Goal: Transaction & Acquisition: Purchase product/service

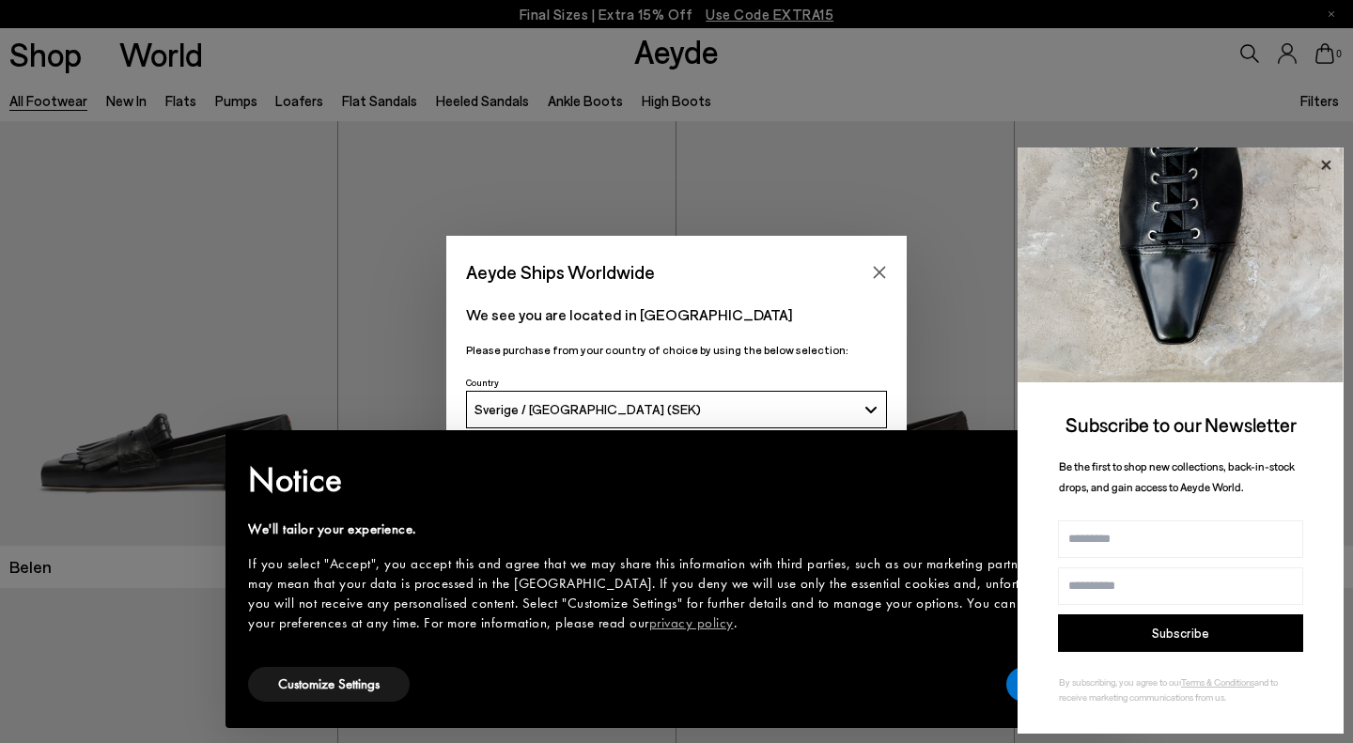
click at [1326, 168] on icon at bounding box center [1325, 165] width 24 height 24
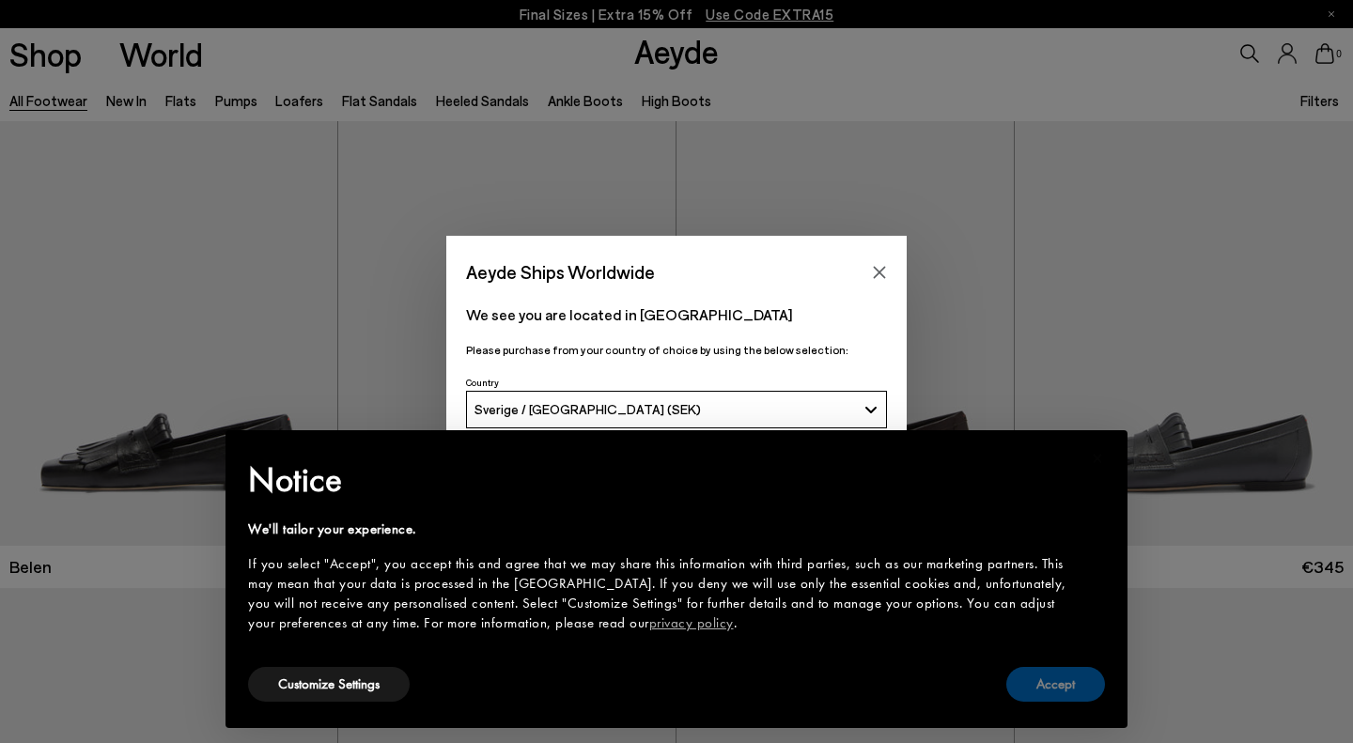
click at [1076, 678] on button "Accept" at bounding box center [1055, 684] width 99 height 35
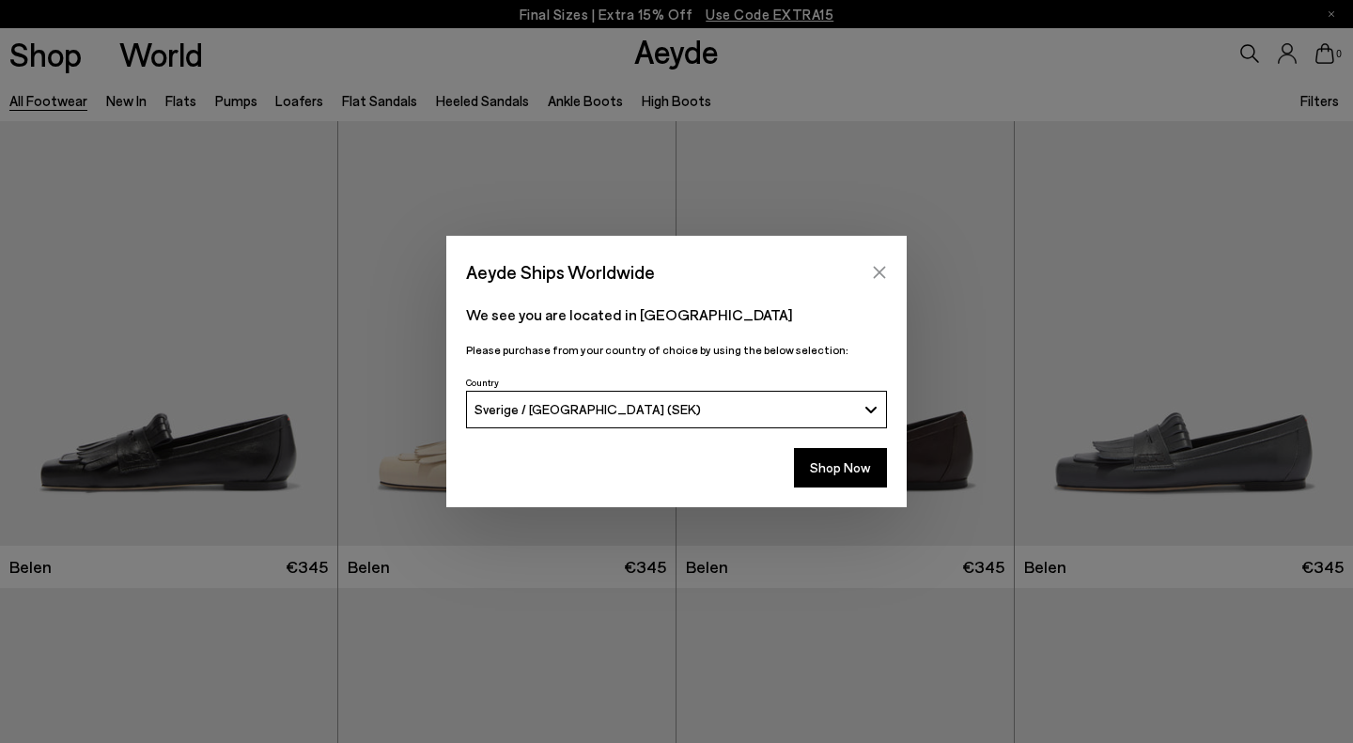
click at [876, 283] on button "Close" at bounding box center [879, 272] width 28 height 28
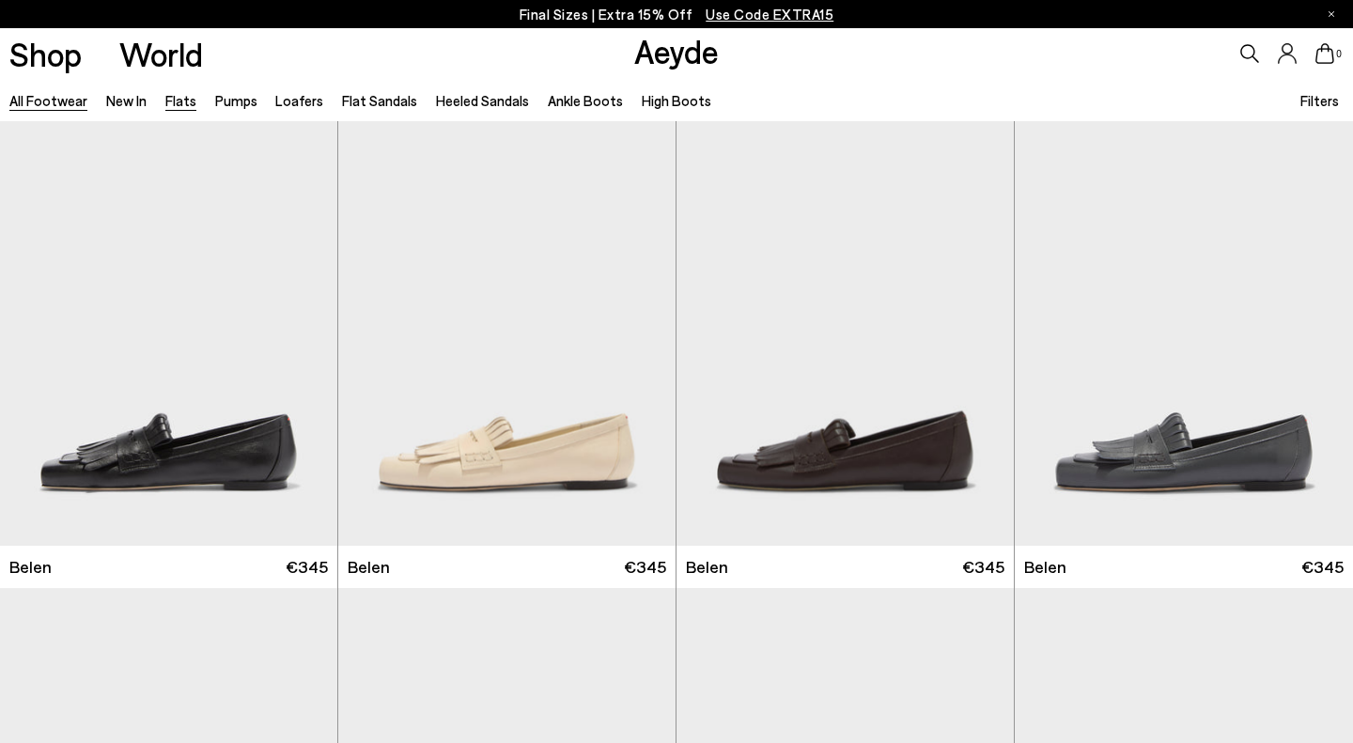
click at [182, 101] on link "Flats" at bounding box center [180, 100] width 31 height 17
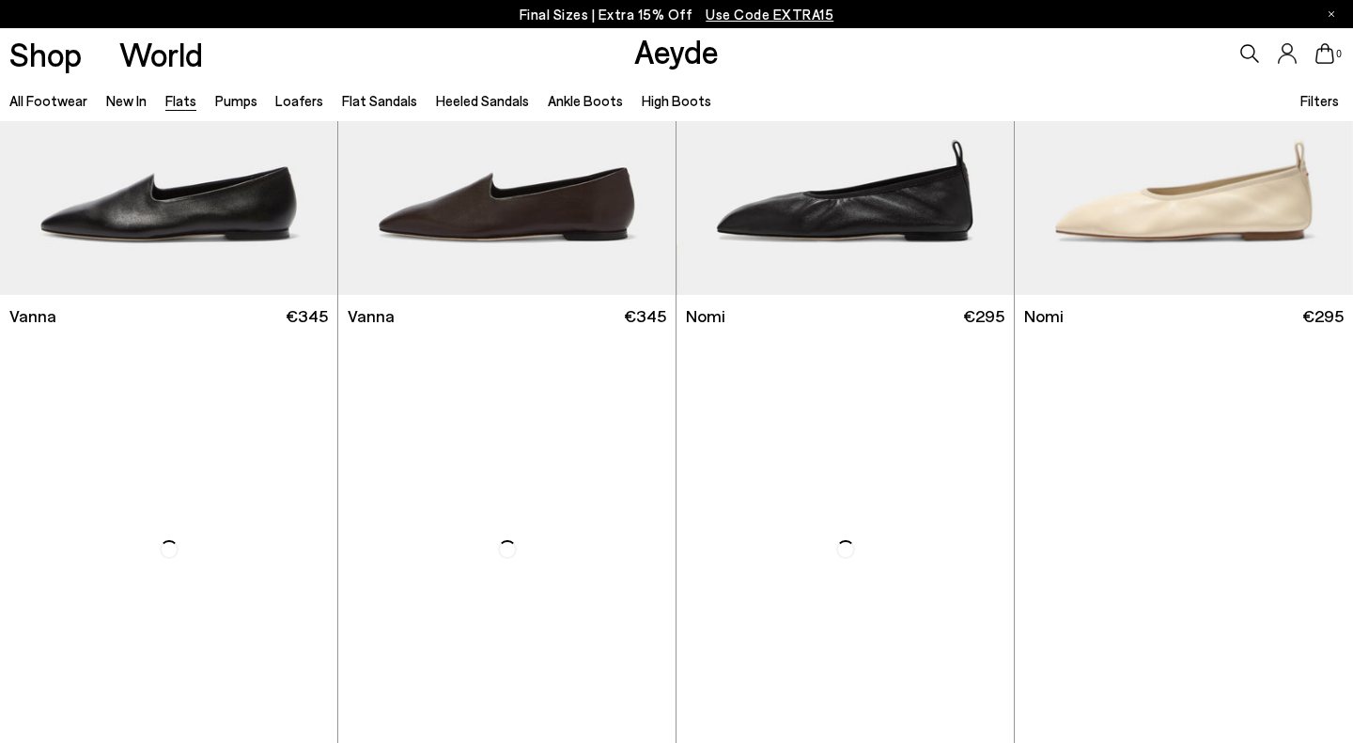
scroll to position [704, 0]
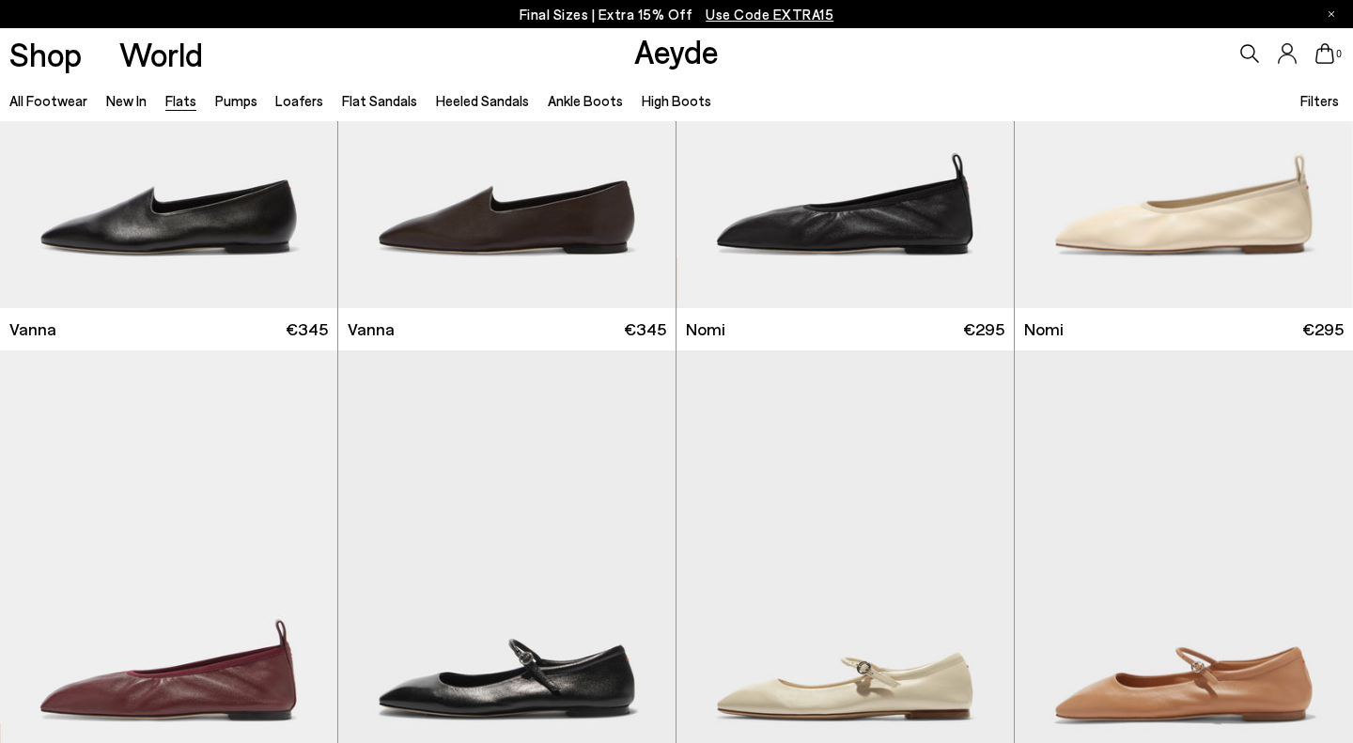
scroll to position [880, 0]
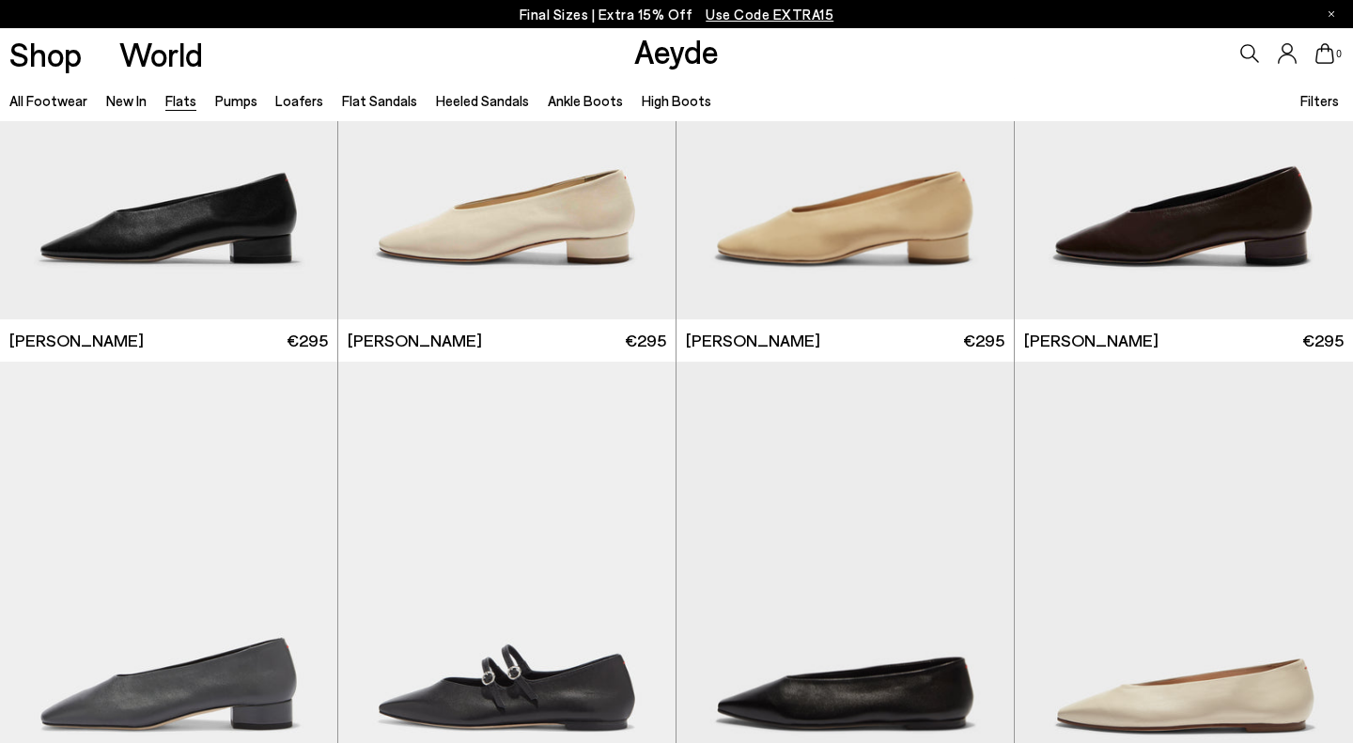
scroll to position [4857, 0]
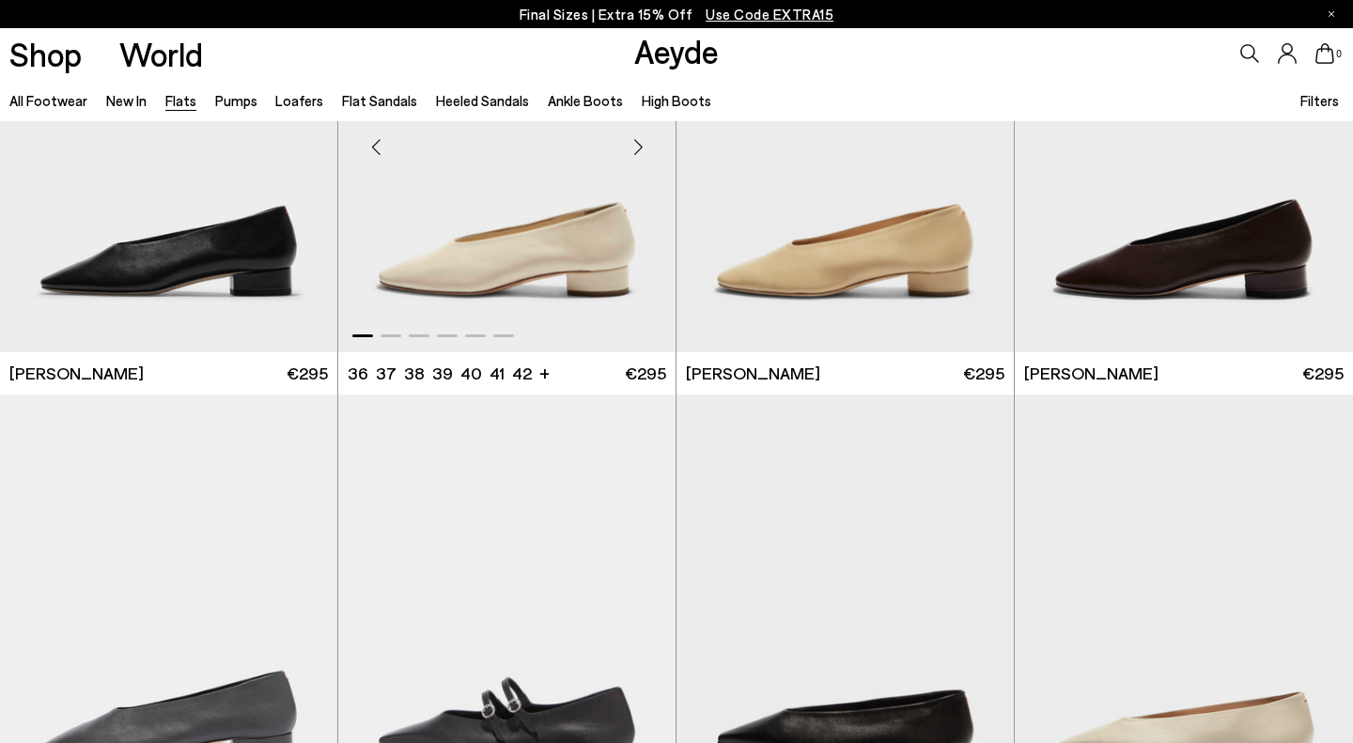
click at [628, 275] on img "1 / 6" at bounding box center [506, 140] width 337 height 424
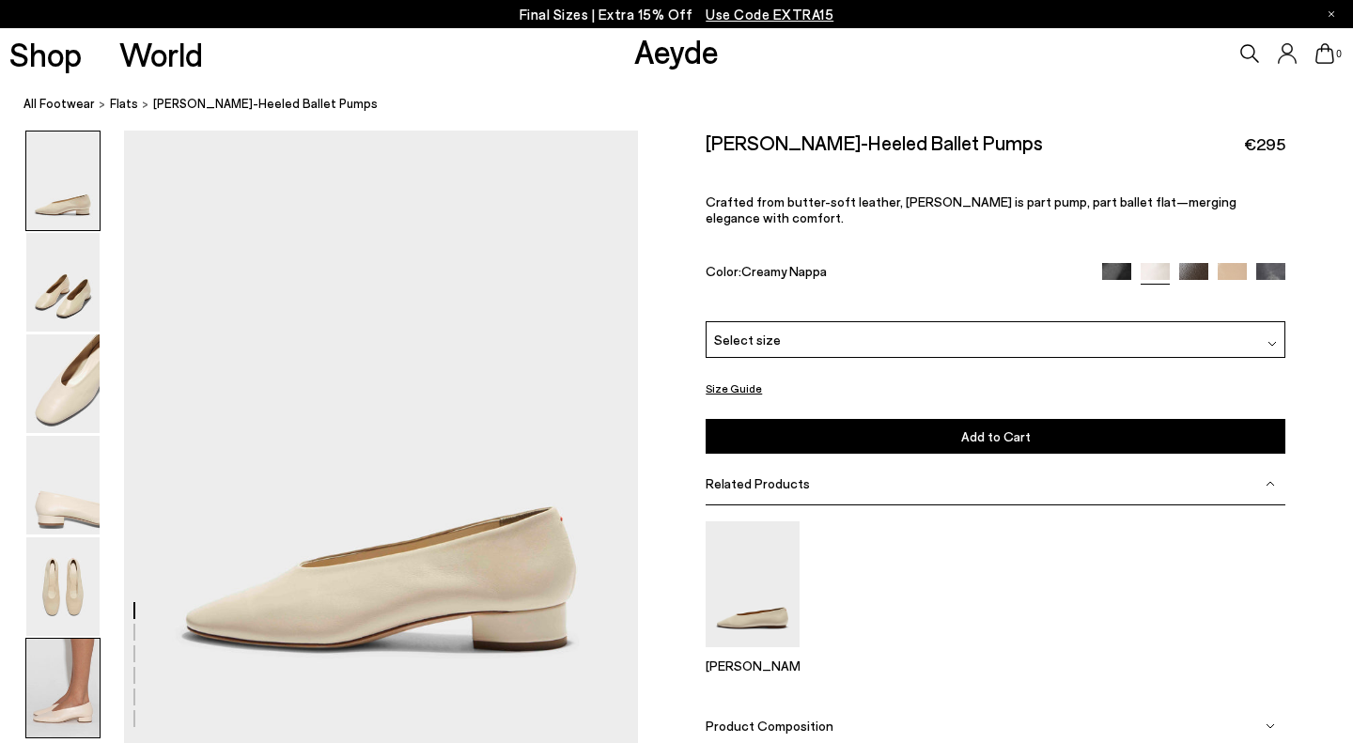
click at [73, 674] on img at bounding box center [62, 688] width 73 height 99
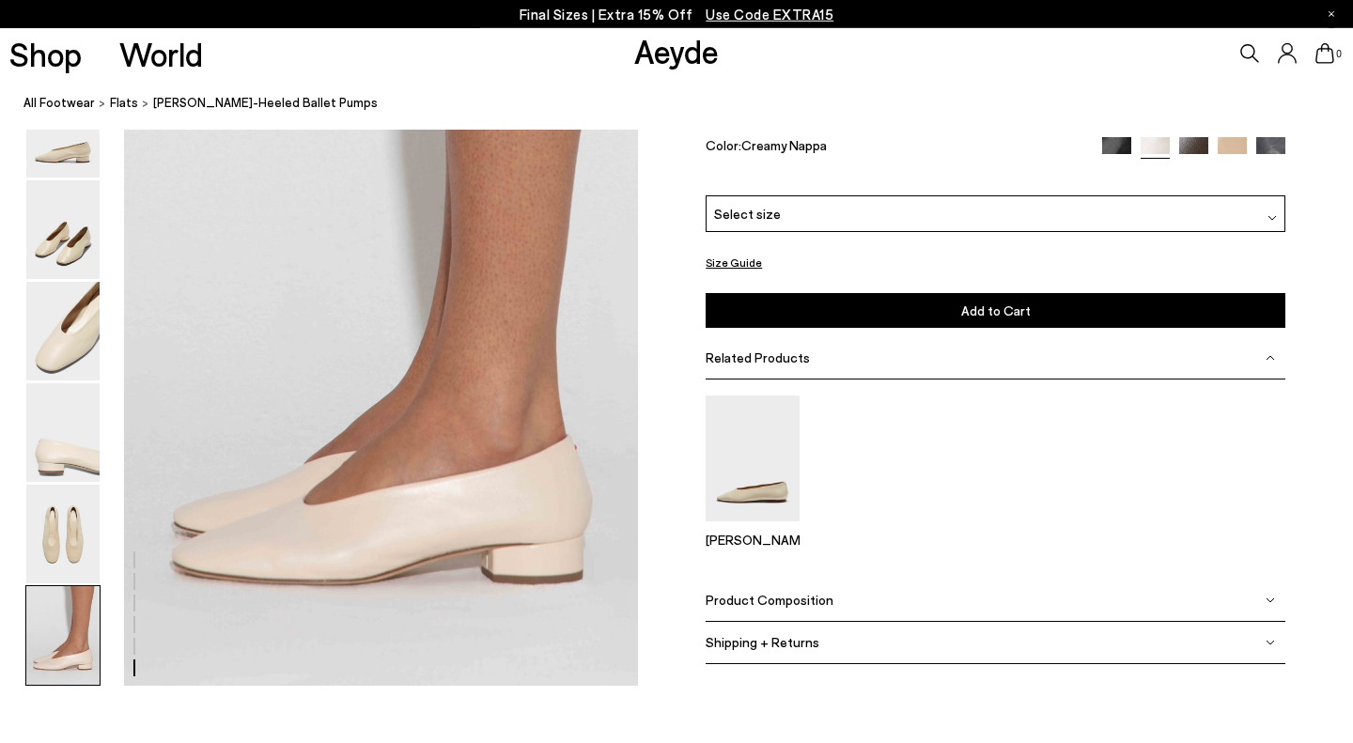
scroll to position [3498, 0]
click at [75, 552] on img at bounding box center [62, 534] width 73 height 99
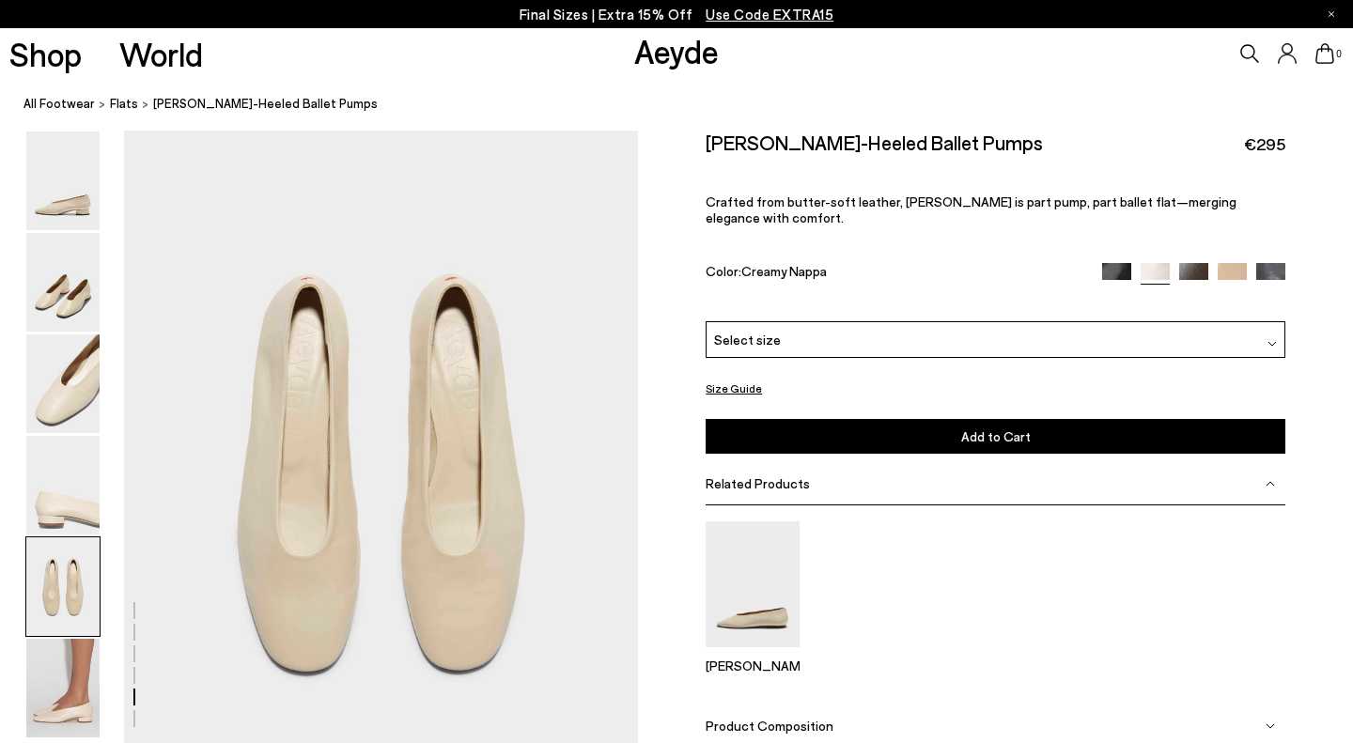
scroll to position [2681, 0]
